Goal: Task Accomplishment & Management: Manage account settings

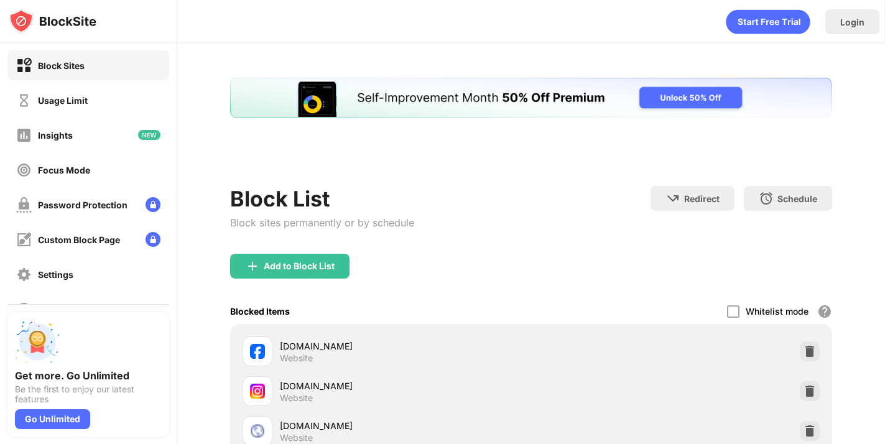
scroll to position [103, 0]
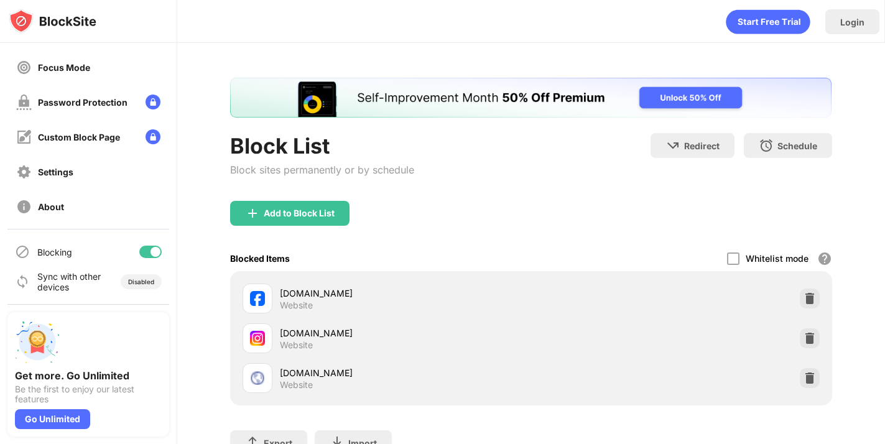
click at [151, 254] on div at bounding box center [150, 252] width 22 height 12
